Goal: Register for event/course

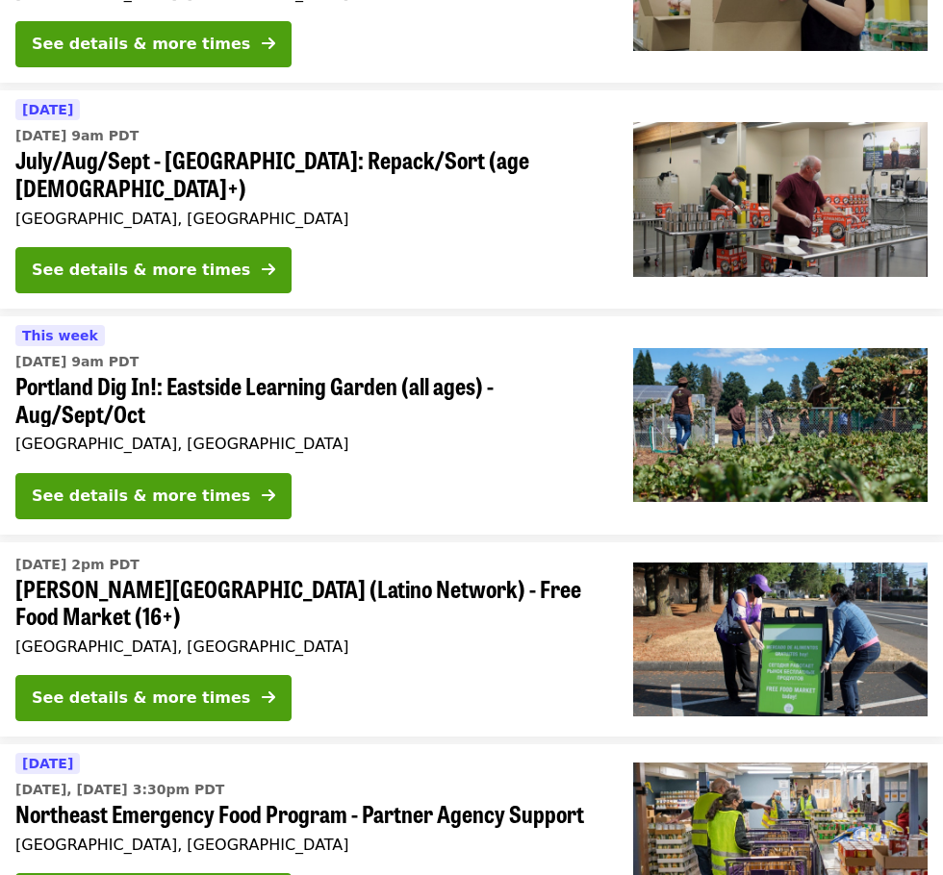
scroll to position [2997, 0]
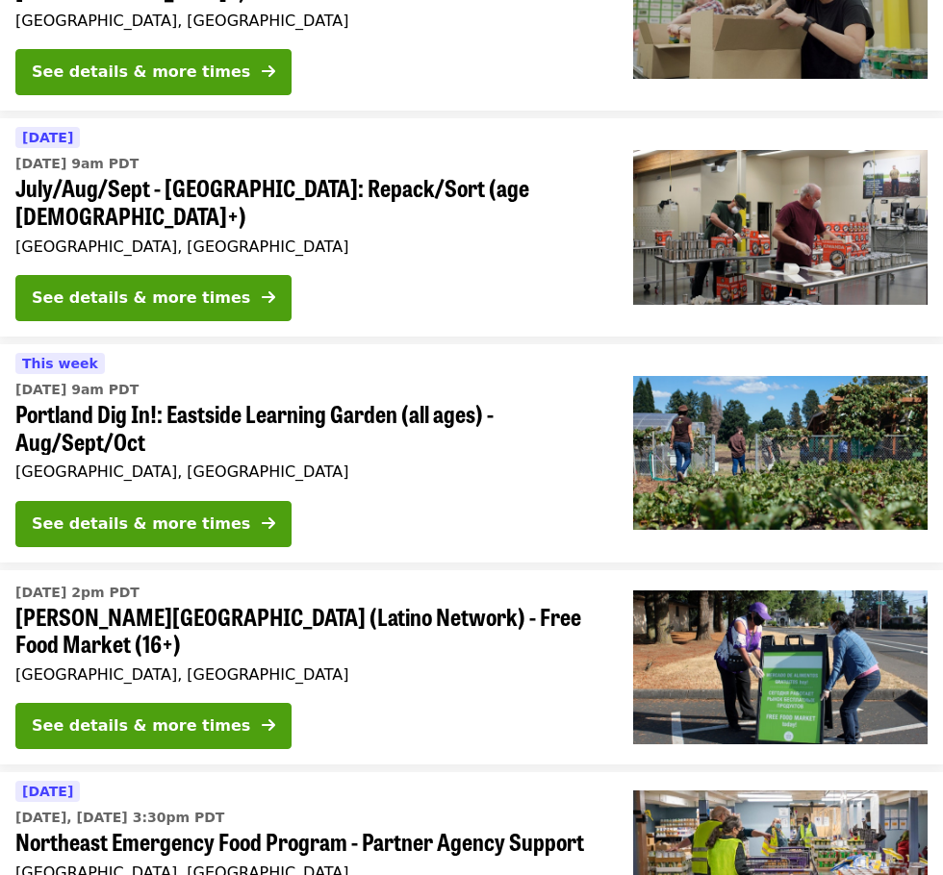
click at [326, 400] on span "Portland Dig In!: Eastside Learning Garden (all ages) - Aug/Sept/Oct" at bounding box center [308, 428] width 587 height 56
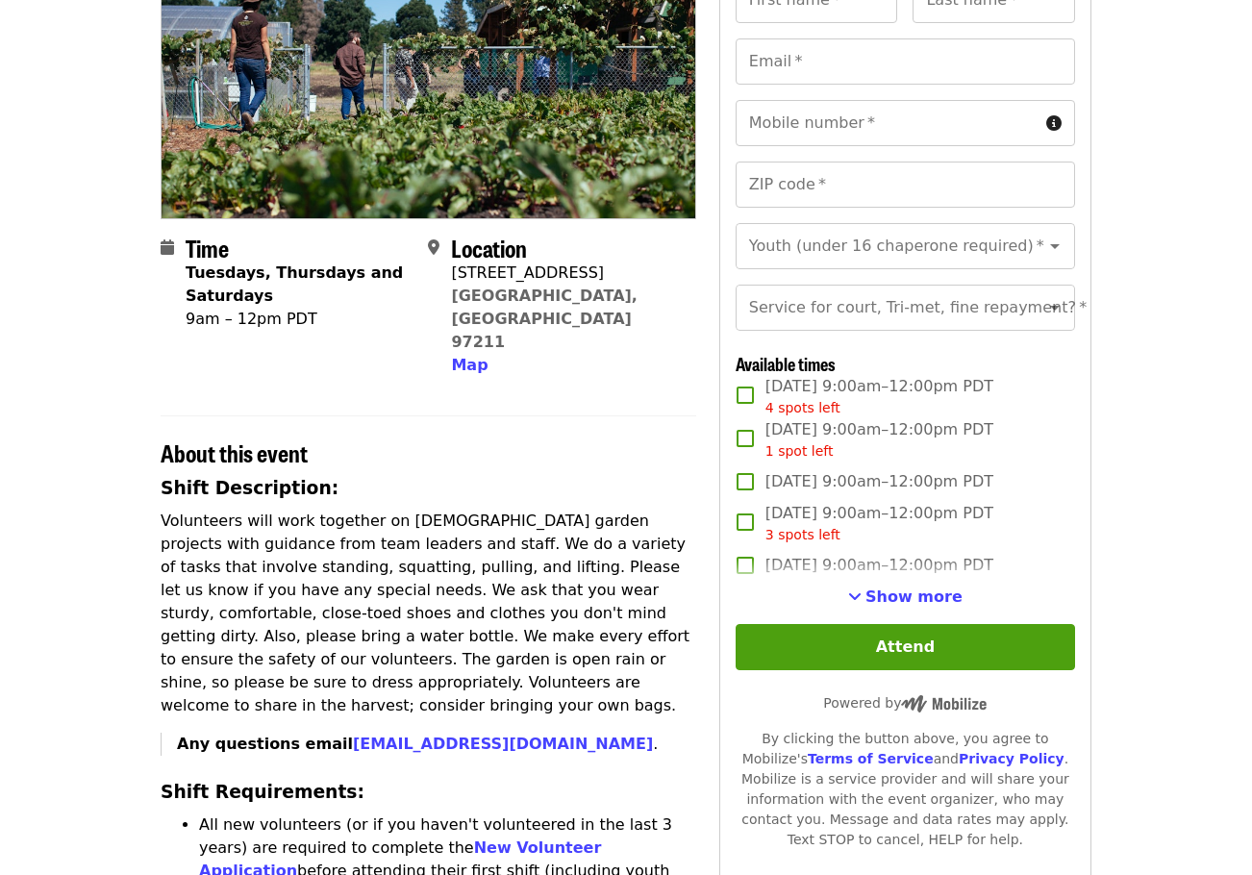
scroll to position [289, 0]
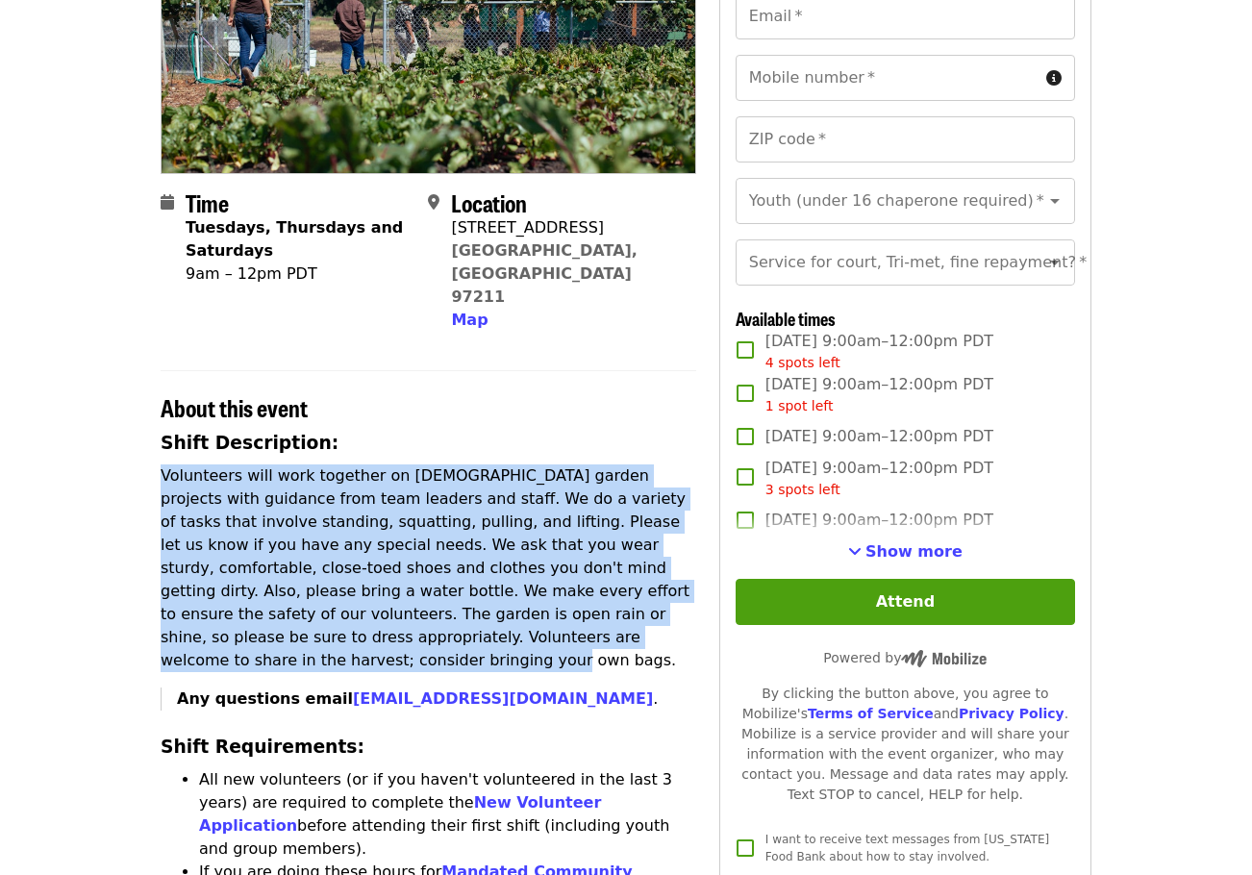
drag, startPoint x: 364, startPoint y: 411, endPoint x: 636, endPoint y: 589, distance: 325.2
copy div "Volunteers will work together on [DEMOGRAPHIC_DATA] garden projects with guidan…"
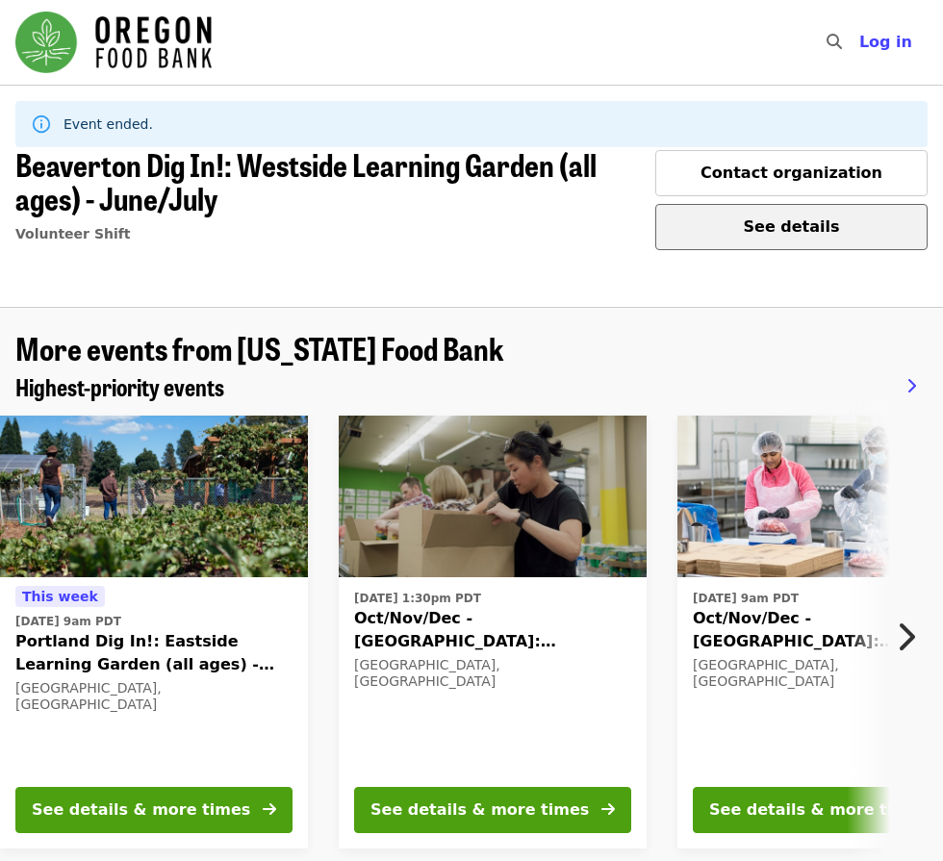
click at [840, 217] on span "See details" at bounding box center [792, 226] width 96 height 18
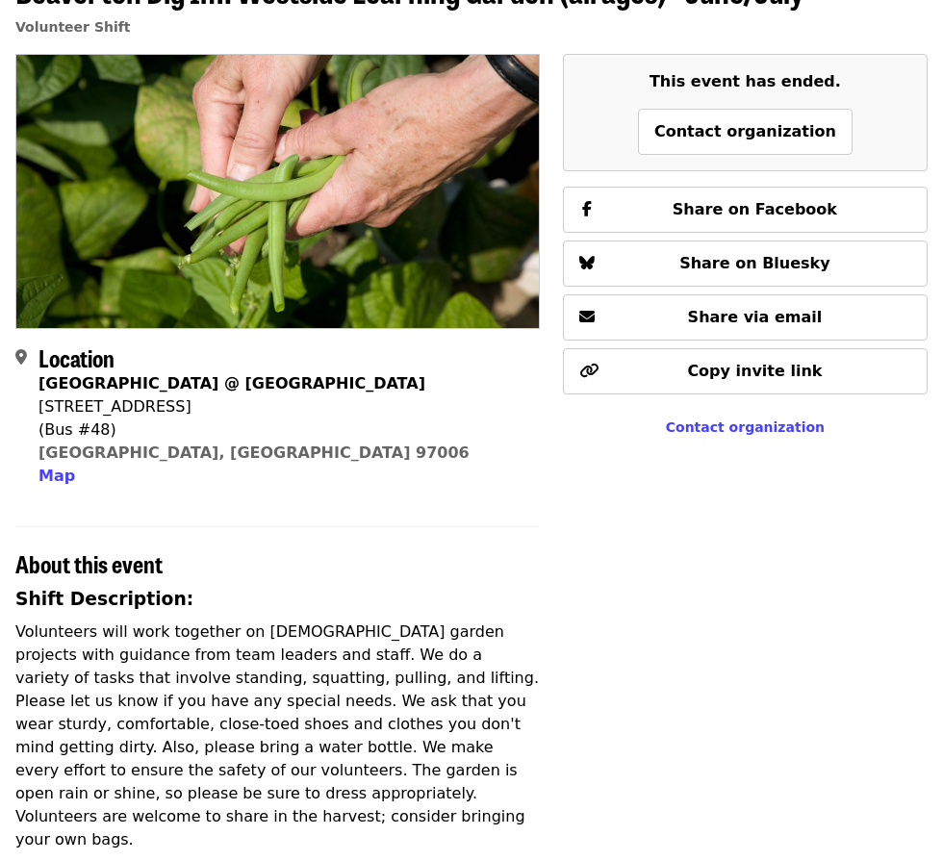
scroll to position [96, 0]
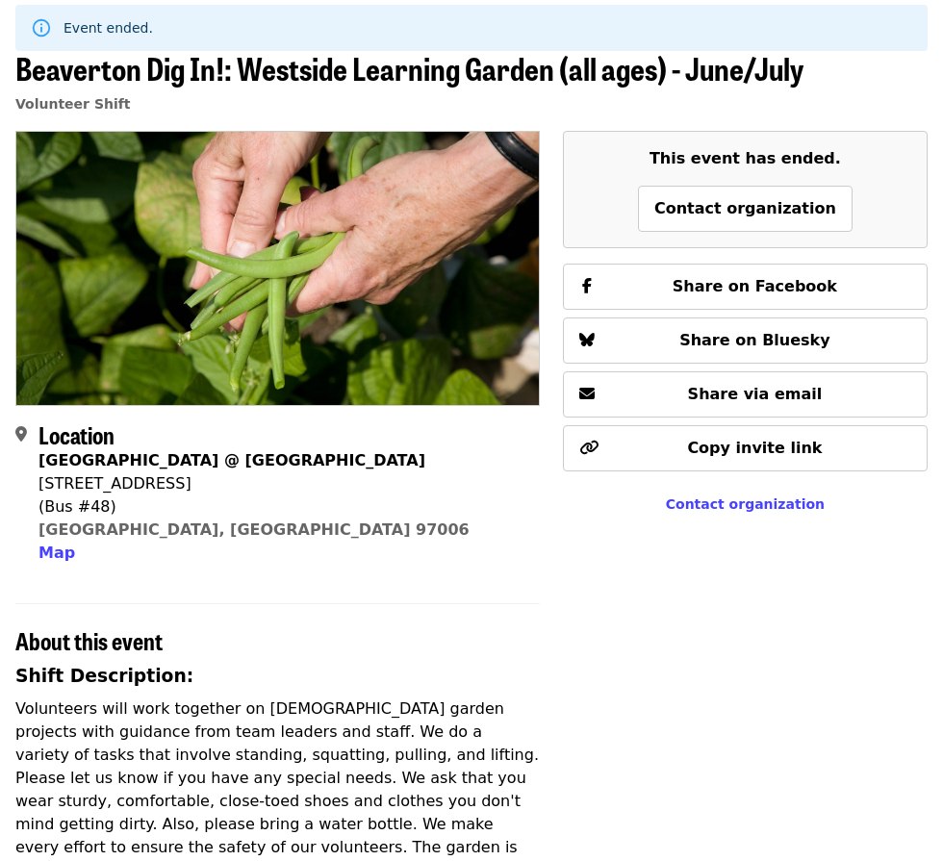
drag, startPoint x: 703, startPoint y: 281, endPoint x: 537, endPoint y: 570, distance: 333.9
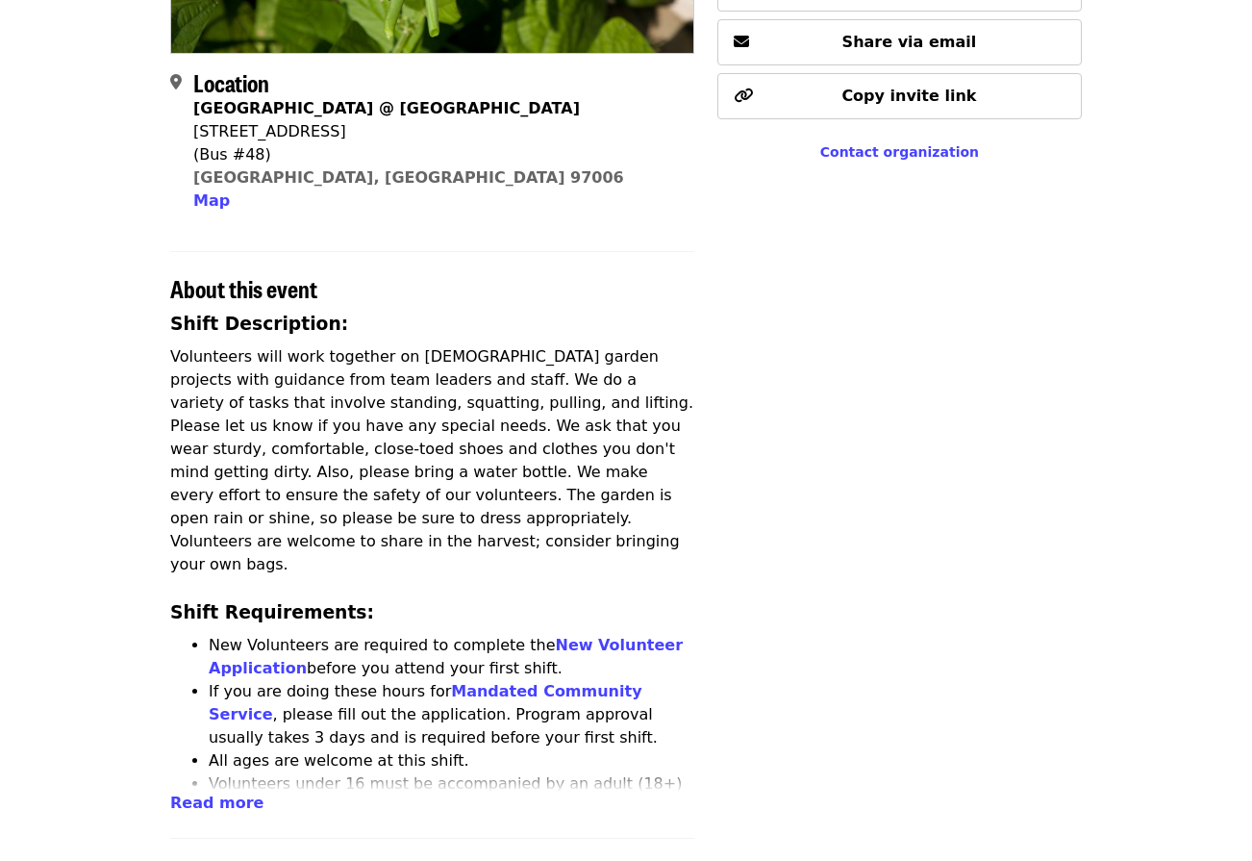
scroll to position [0, 0]
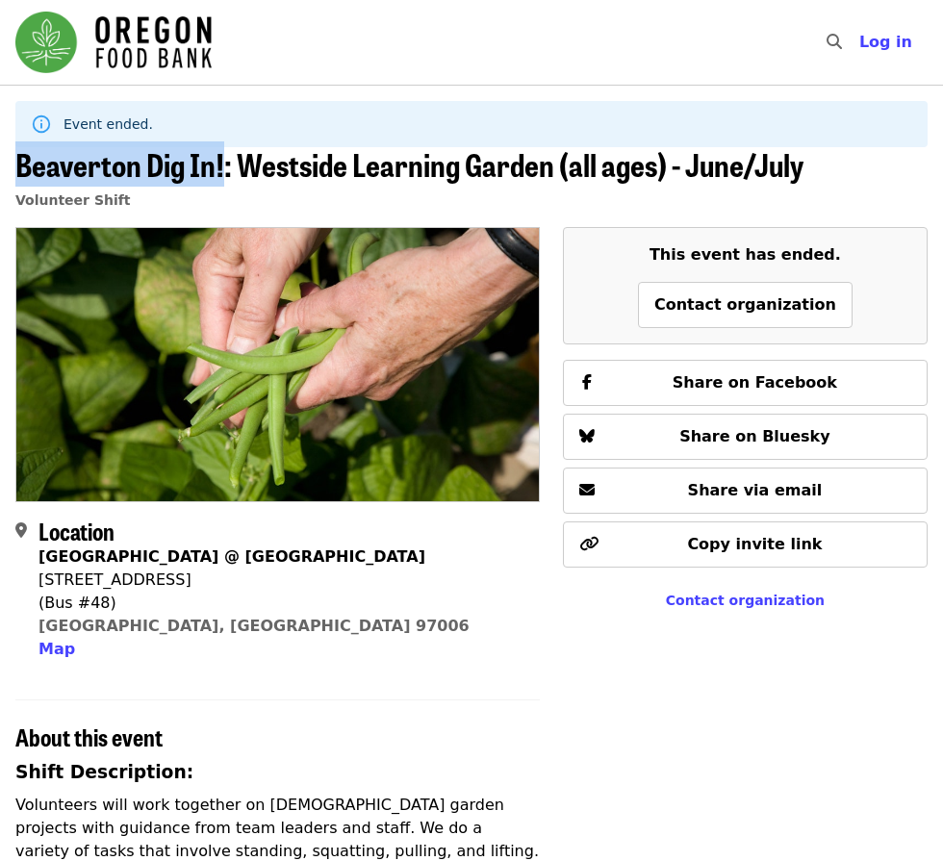
drag, startPoint x: 20, startPoint y: 164, endPoint x: 222, endPoint y: 185, distance: 203.0
click at [222, 185] on span "Beaverton Dig In!: Westside Learning Garden (all ages) - June/July" at bounding box center [409, 163] width 788 height 45
copy span "Beaverton Dig In!"
